Goal: Task Accomplishment & Management: Manage account settings

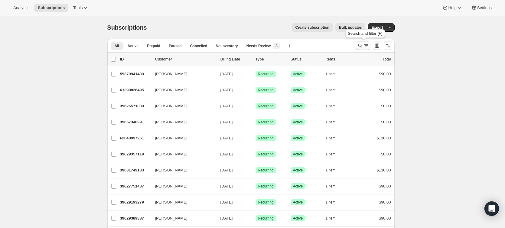
click at [361, 46] on icon "Search and filter results" at bounding box center [360, 46] width 6 height 6
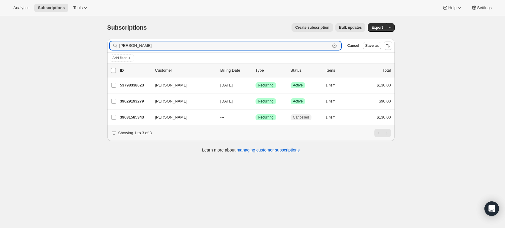
type input "[PERSON_NAME]"
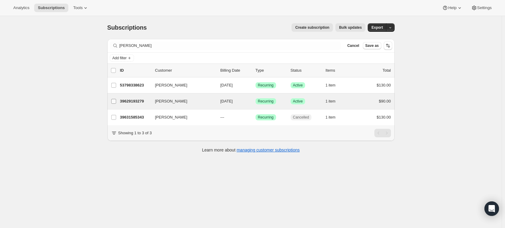
click at [115, 101] on input "[PERSON_NAME]" at bounding box center [113, 101] width 5 height 5
click at [305, 102] on span "Success Active" at bounding box center [297, 102] width 15 height 6
checkbox input "false"
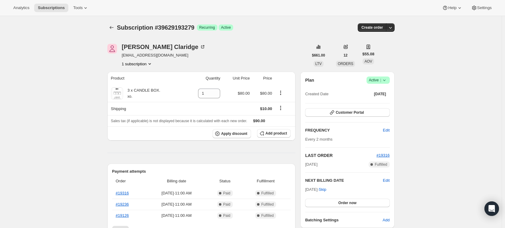
click at [387, 80] on icon at bounding box center [384, 80] width 6 height 6
click at [376, 102] on span "Cancel subscription" at bounding box center [380, 102] width 34 height 5
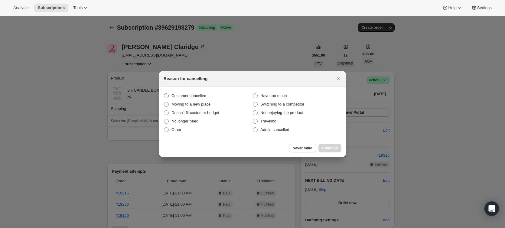
click at [167, 96] on span ":rc0:" at bounding box center [166, 95] width 5 height 5
click at [164, 94] on input "Customer cancelled" at bounding box center [164, 93] width 0 height 0
radio input "true"
click at [331, 149] on span "Continue" at bounding box center [330, 148] width 16 height 5
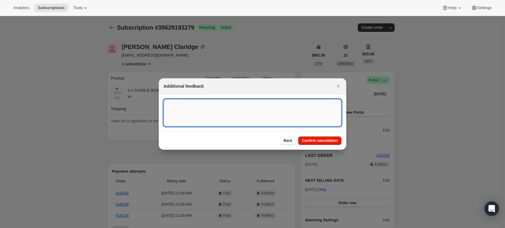
click at [172, 102] on textarea ":rc0:" at bounding box center [253, 112] width 178 height 27
paste textarea "Hi Candle Club, Can I please cancel the plan for [PERSON_NAME] (delivered to [S…"
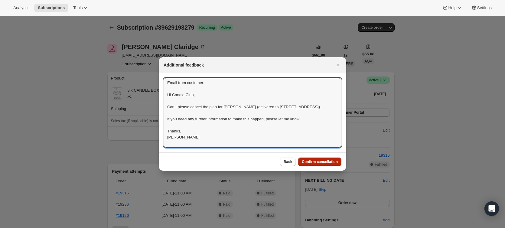
type textarea "Email from customer: Hi Candle Club, Can I please cancel the plan for [PERSON_N…"
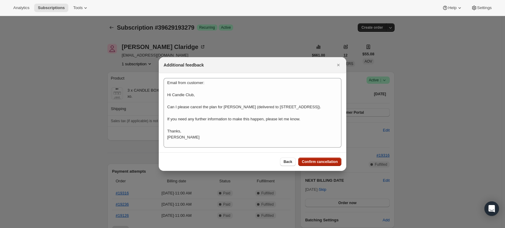
click at [316, 163] on span "Confirm cancellation" at bounding box center [320, 161] width 36 height 5
